Goal: Information Seeking & Learning: Learn about a topic

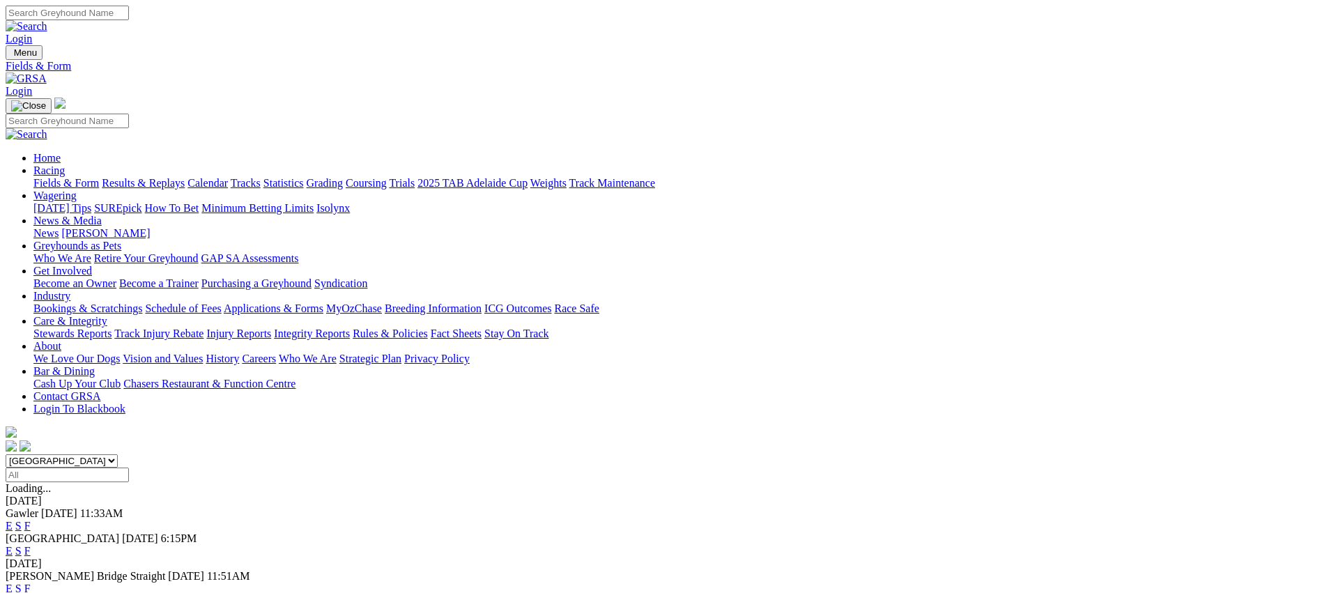
click at [99, 177] on link "Fields & Form" at bounding box center [65, 183] width 65 height 12
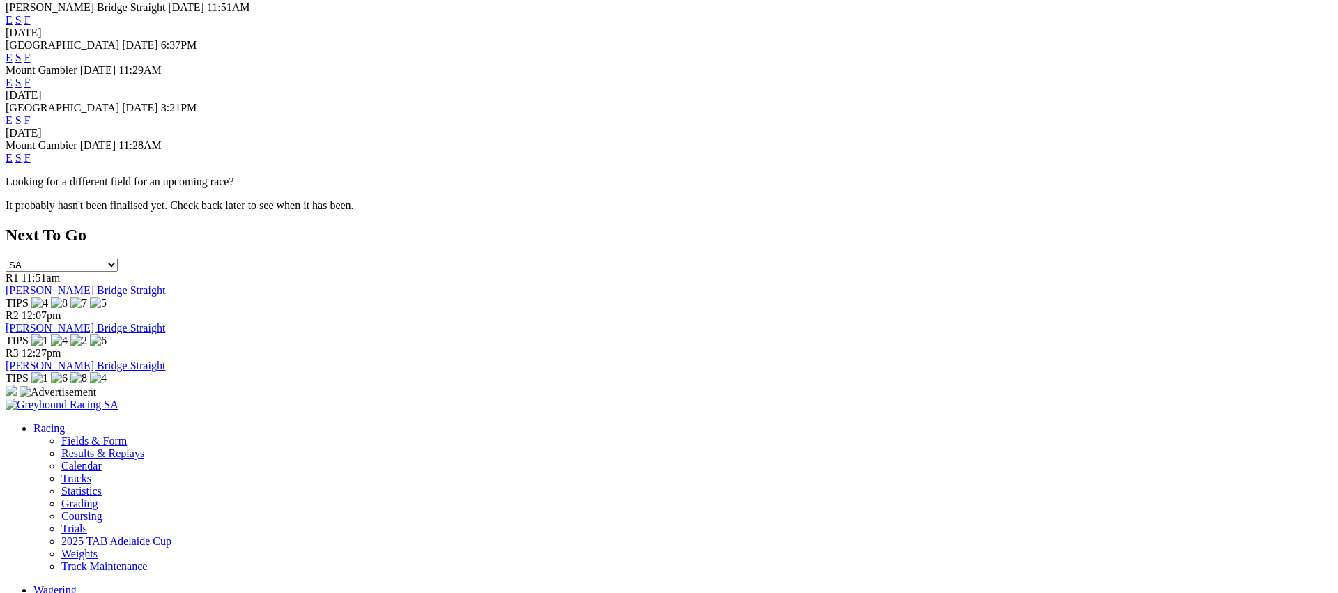
scroll to position [587, 0]
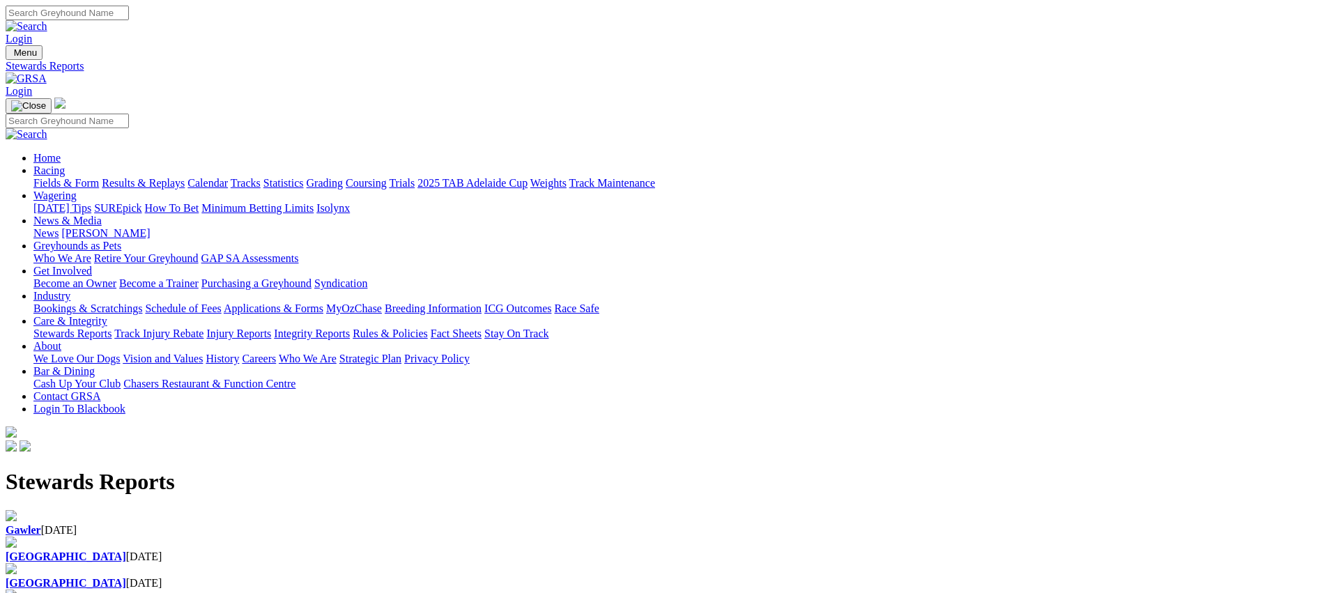
click at [126, 550] on b "[GEOGRAPHIC_DATA]" at bounding box center [66, 556] width 121 height 12
click at [41, 524] on b "Gawler" at bounding box center [24, 530] width 36 height 12
